Goal: Find specific page/section: Find specific page/section

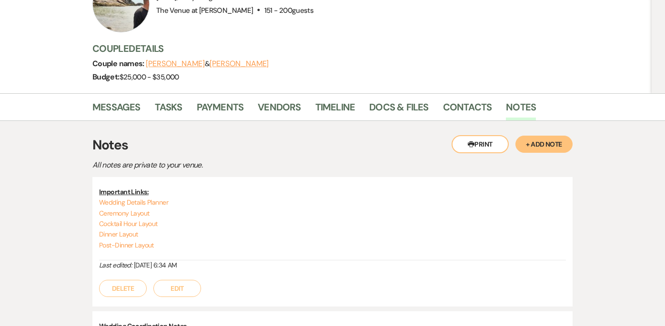
scroll to position [99, 0]
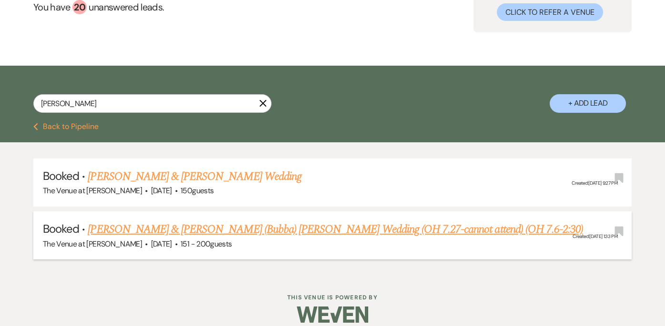
click at [259, 231] on link "[PERSON_NAME] & [PERSON_NAME] (Bubba) [PERSON_NAME] Wedding (OH 7.27-cannot att…" at bounding box center [335, 229] width 495 height 17
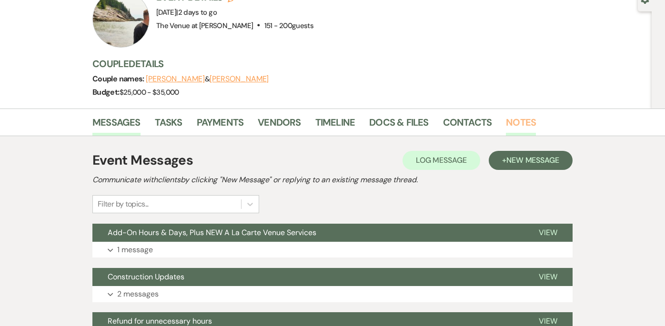
click at [523, 123] on link "Notes" at bounding box center [521, 125] width 30 height 21
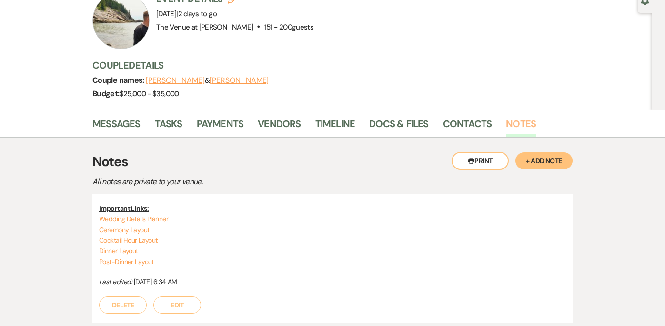
scroll to position [67, 0]
